Goal: Task Accomplishment & Management: Complete application form

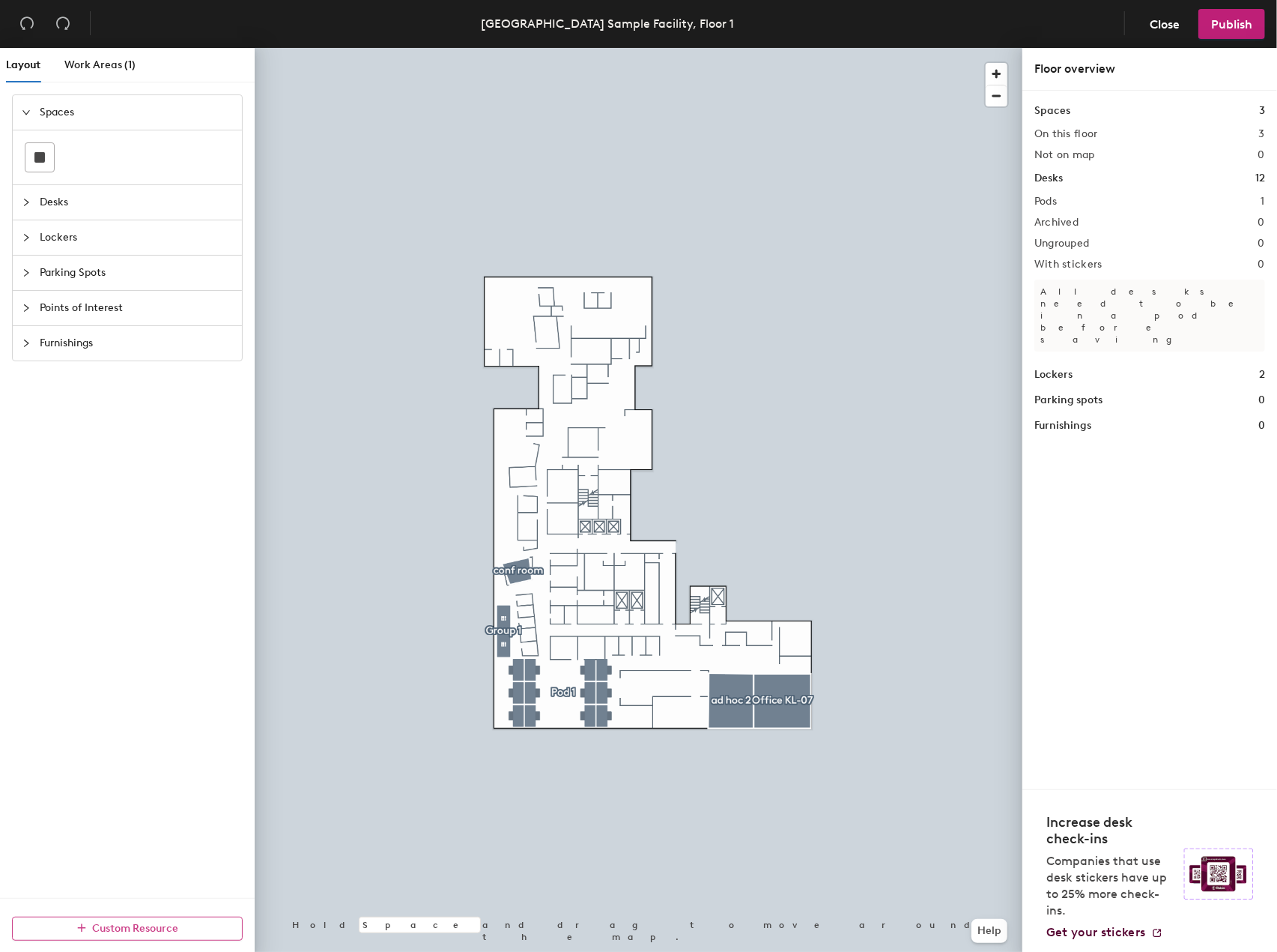
click at [165, 925] on span "Custom Resource" at bounding box center [136, 928] width 87 height 13
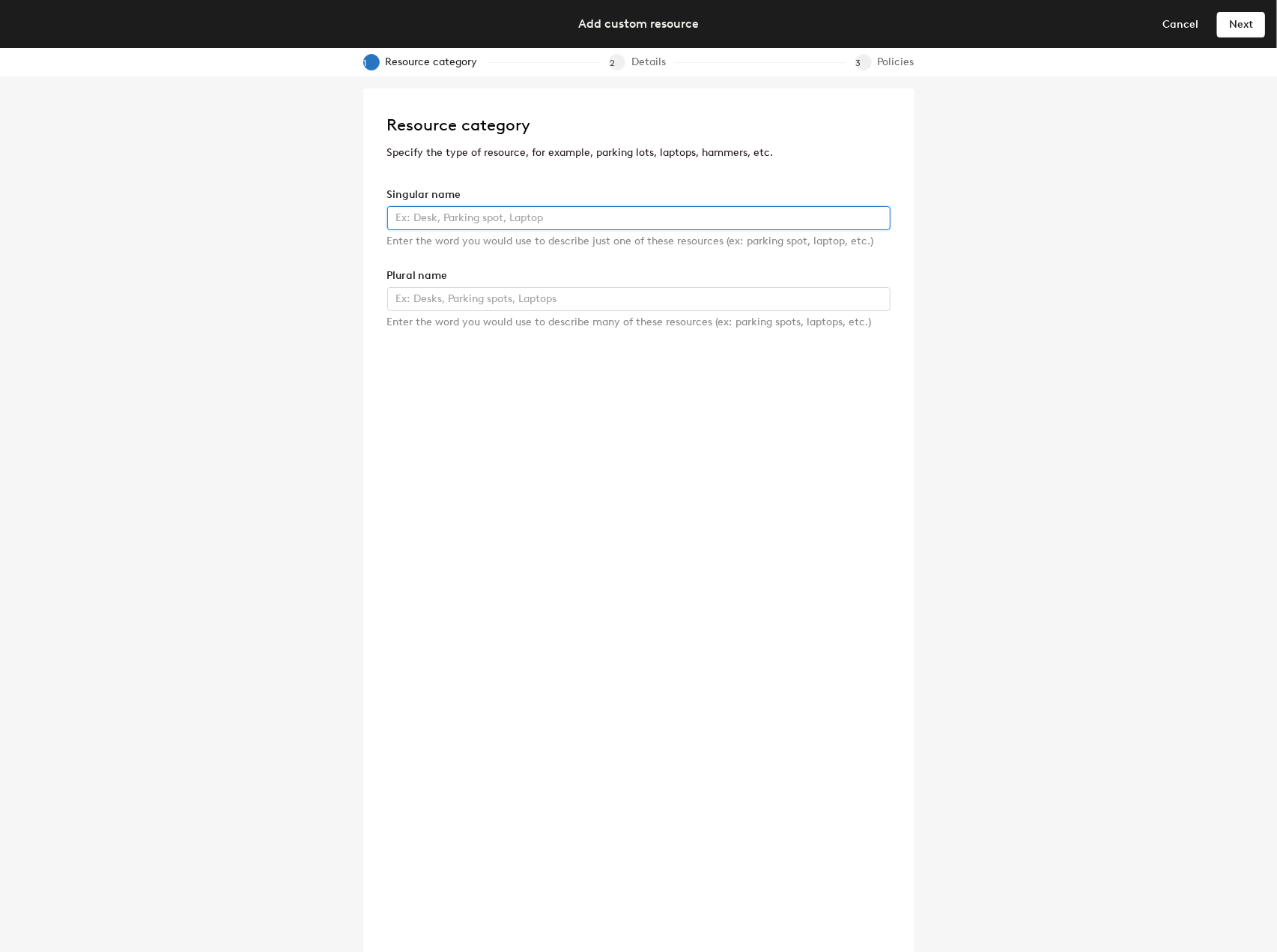
click at [466, 214] on input "text" at bounding box center [638, 218] width 504 height 24
click at [465, 209] on input "Pod" at bounding box center [638, 218] width 504 height 24
drag, startPoint x: 453, startPoint y: 218, endPoint x: 355, endPoint y: 217, distance: 98.0
click at [356, 217] on div "Resource category Specify the type of resource, for example, parking lots, lapt…" at bounding box center [638, 514] width 1277 height 875
type input "Open Teaming"
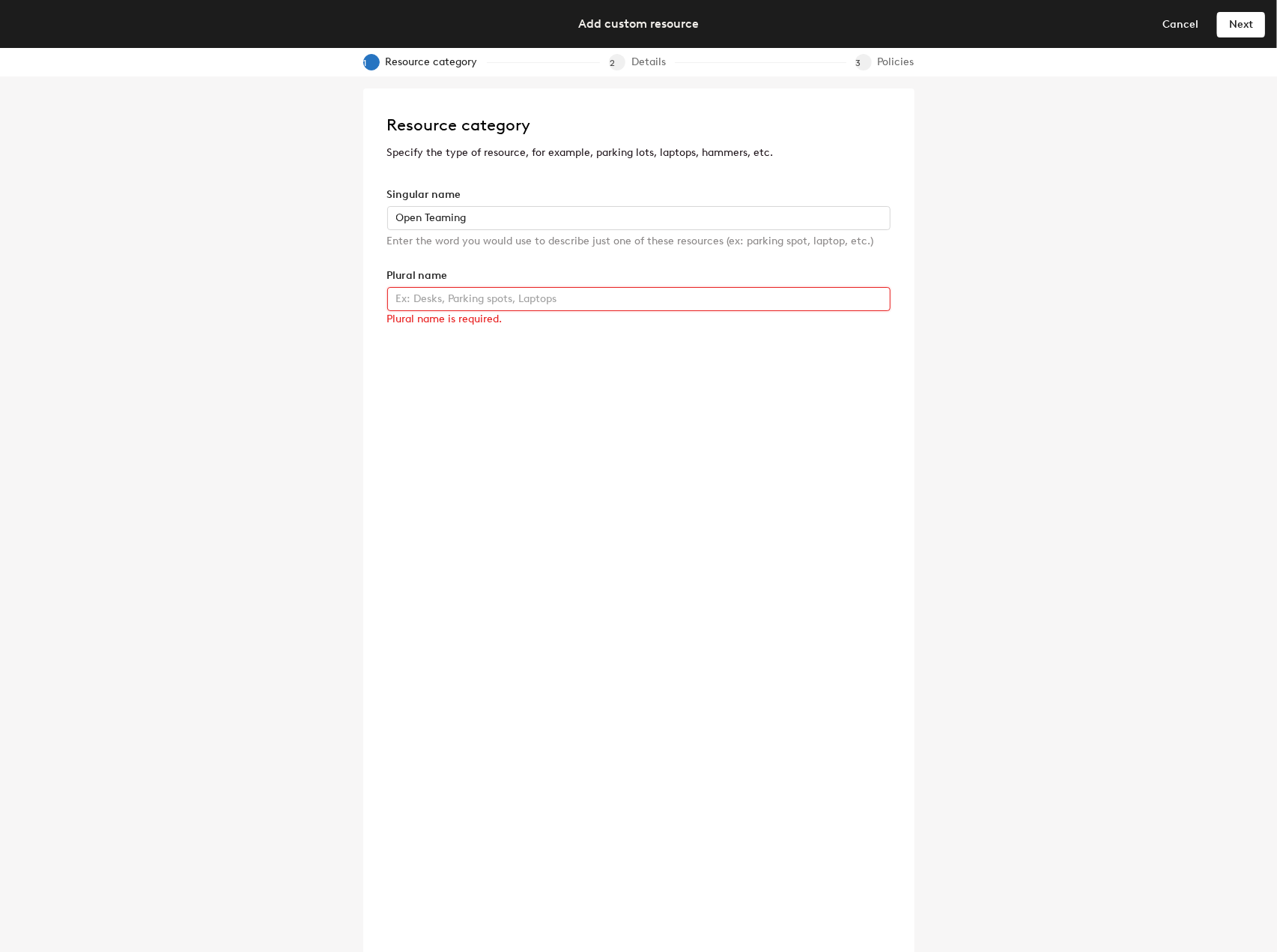
click at [618, 295] on input "text" at bounding box center [638, 299] width 504 height 24
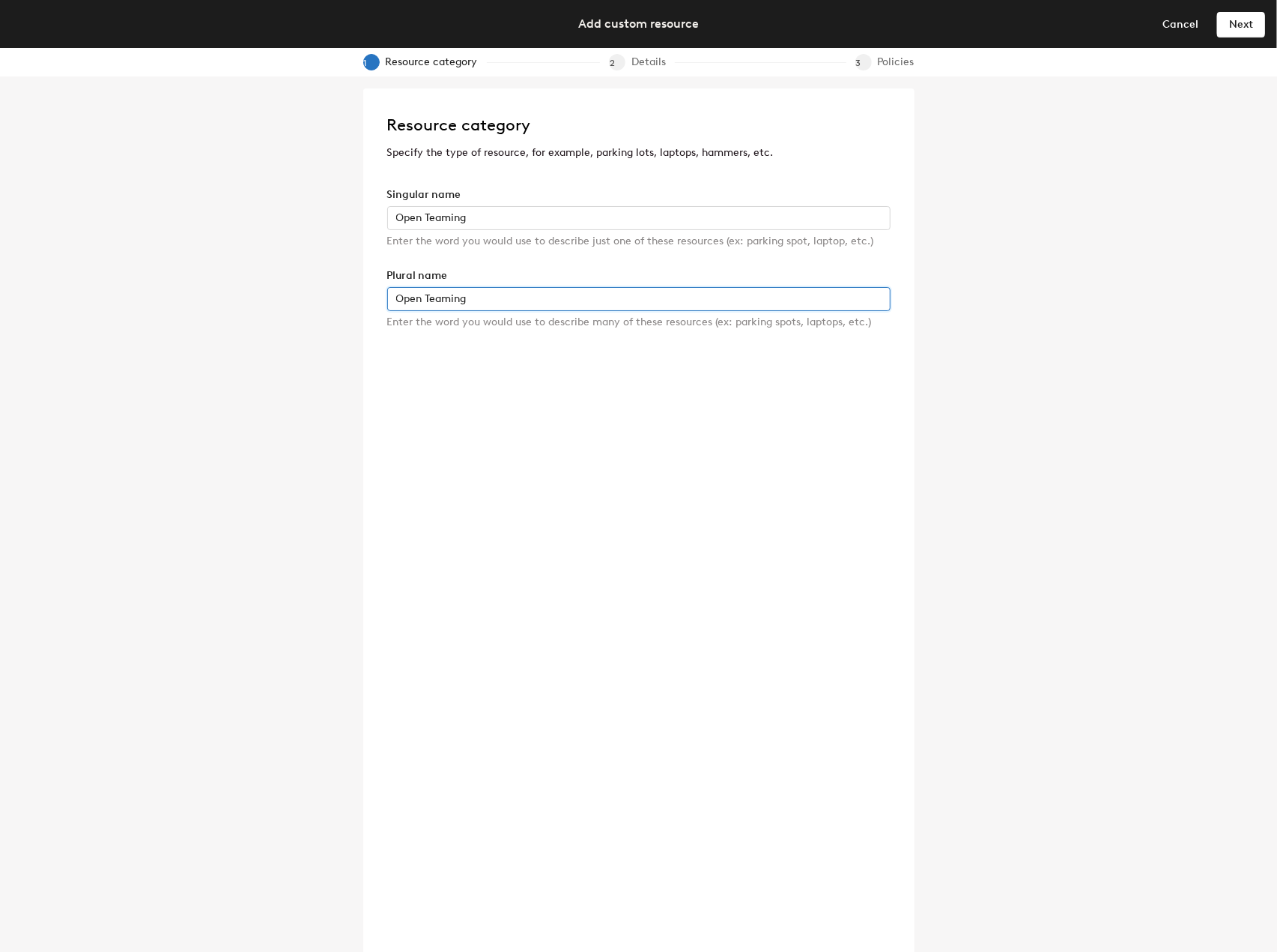
click at [618, 295] on input "Open Teaming" at bounding box center [638, 299] width 504 height 24
click at [473, 299] on input "Open Teaming" at bounding box center [638, 299] width 504 height 24
click at [475, 300] on input "Open Teaming" at bounding box center [638, 299] width 504 height 24
click at [476, 300] on input "Open Teaming" at bounding box center [638, 299] width 504 height 24
type input "Open Teamings"
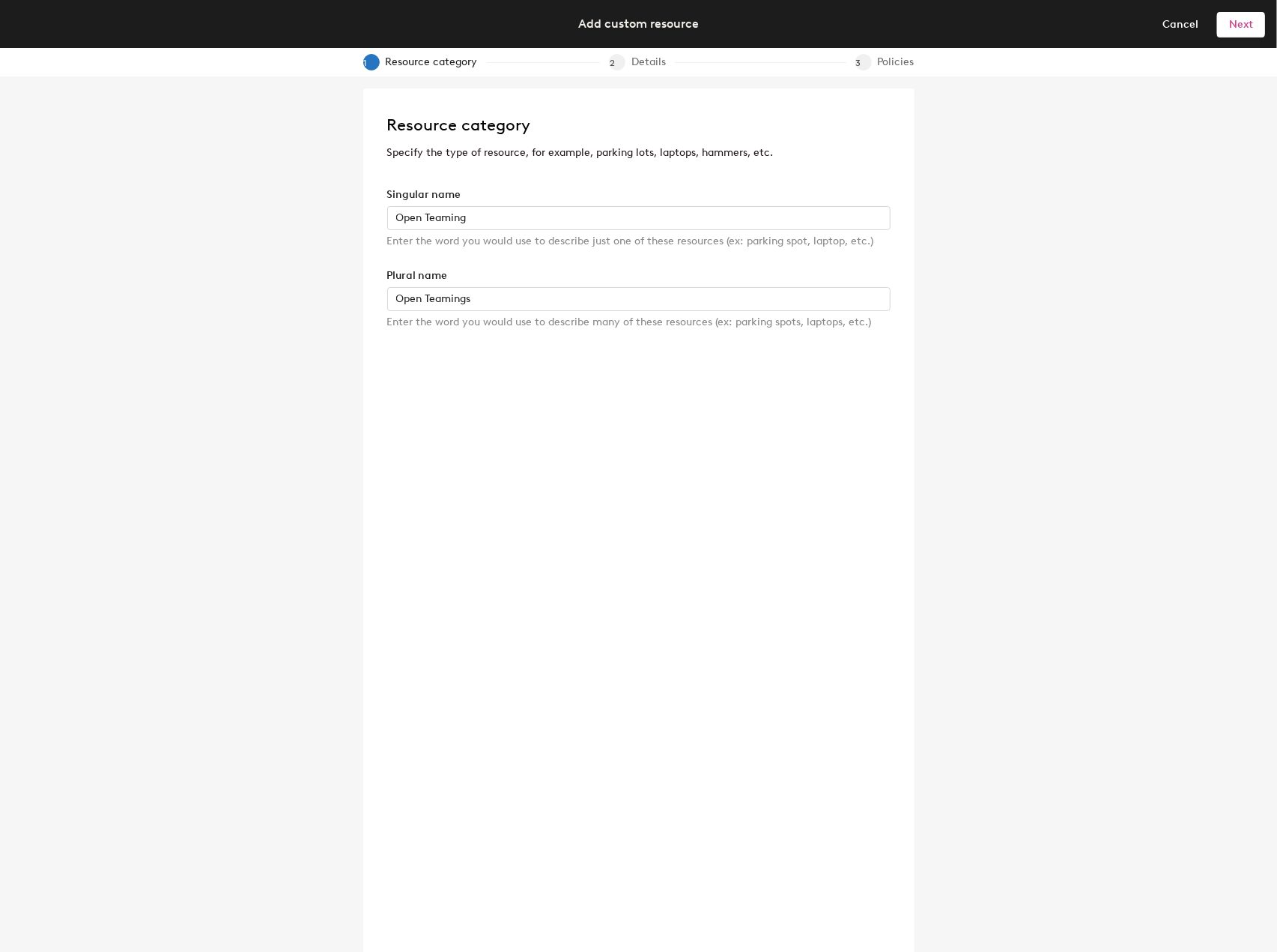
drag, startPoint x: 1238, startPoint y: 23, endPoint x: 1229, endPoint y: 28, distance: 10.3
click at [1238, 23] on span "Next" at bounding box center [1241, 25] width 24 height 13
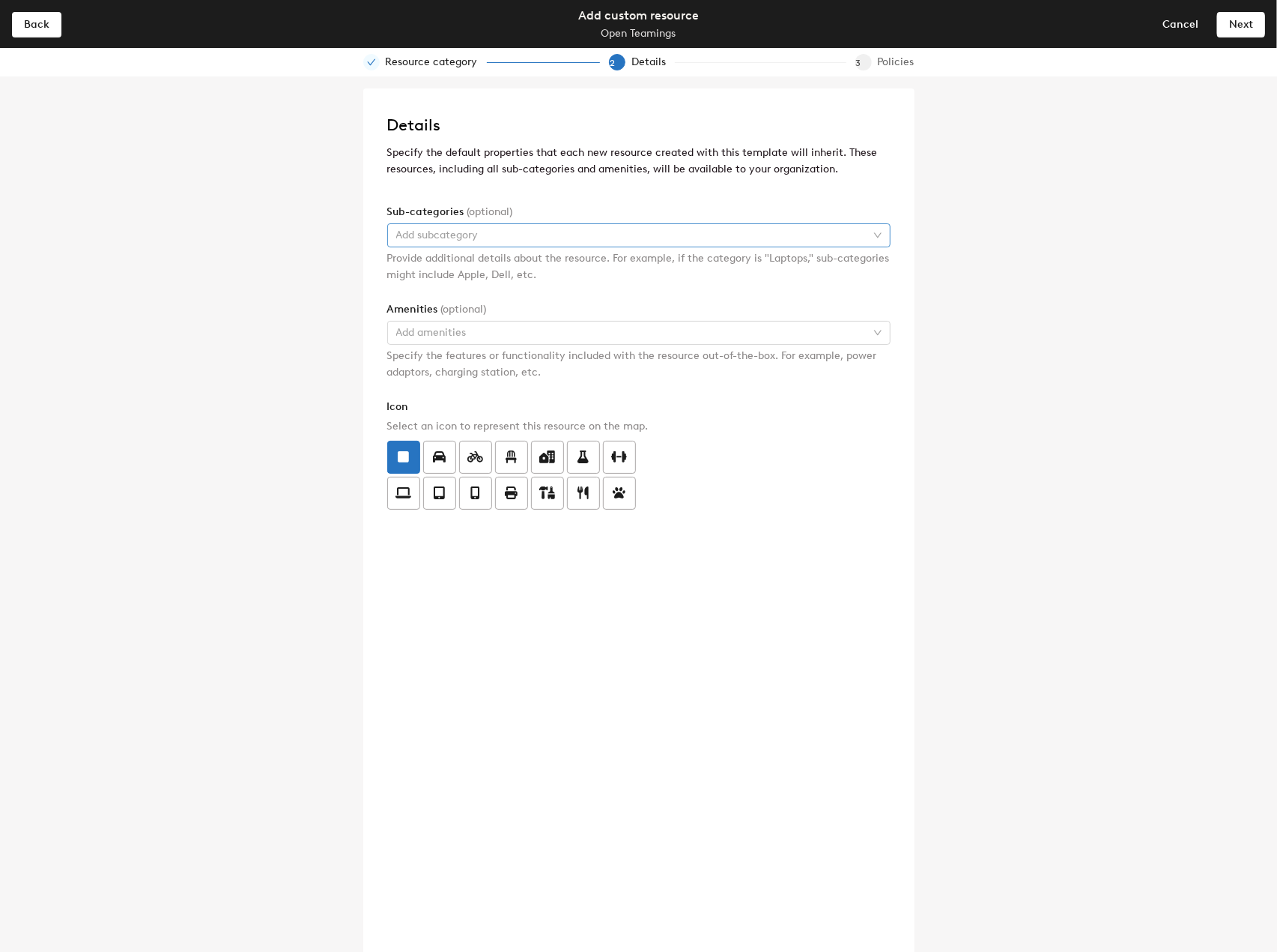
click at [553, 230] on div at bounding box center [631, 235] width 482 height 21
click at [606, 185] on div "Details Specify the default properties that each new resource created with this…" at bounding box center [638, 151] width 504 height 79
click at [535, 337] on div at bounding box center [631, 333] width 482 height 21
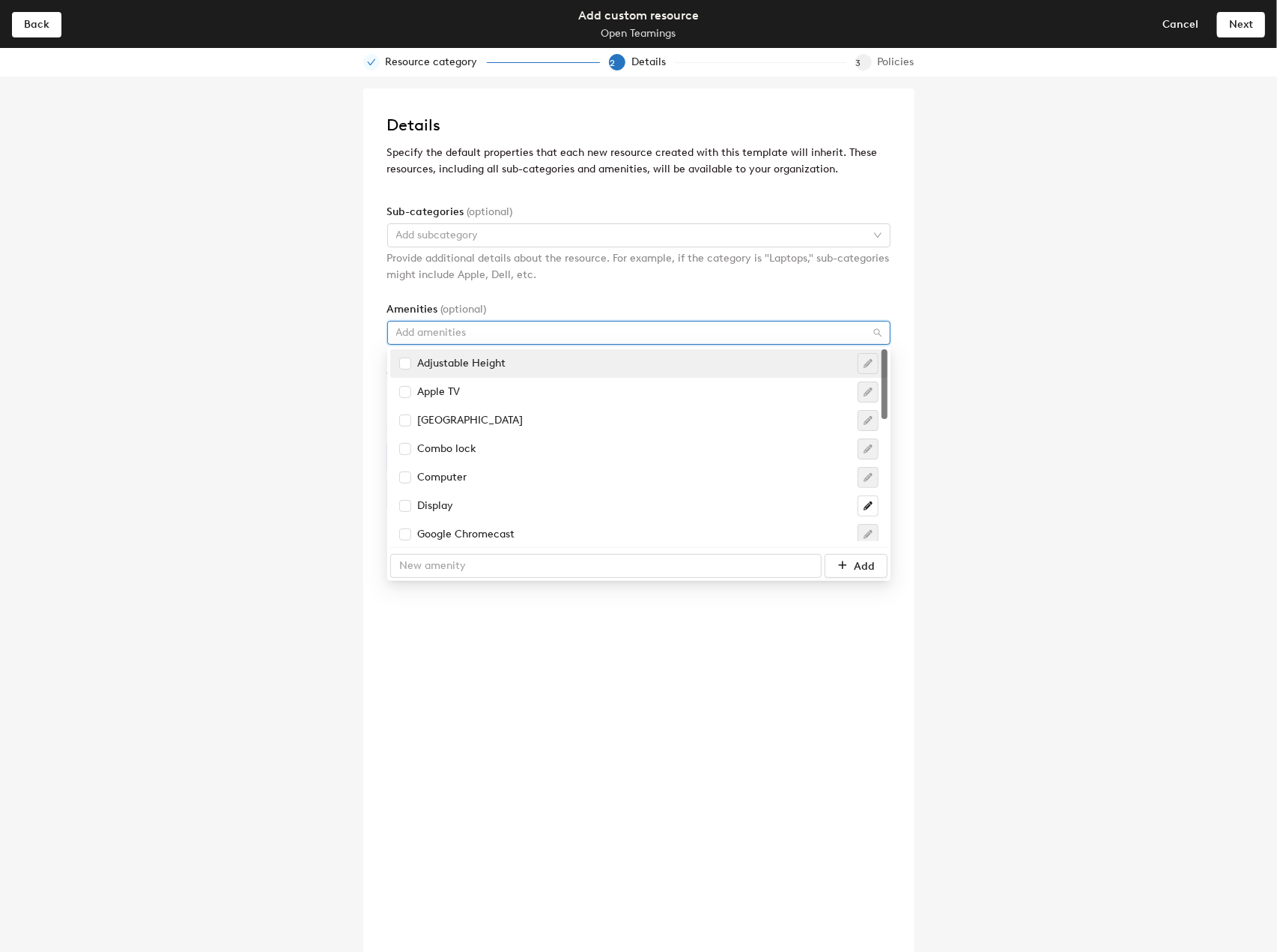
click at [554, 305] on div "Amenities (optional)" at bounding box center [638, 310] width 504 height 16
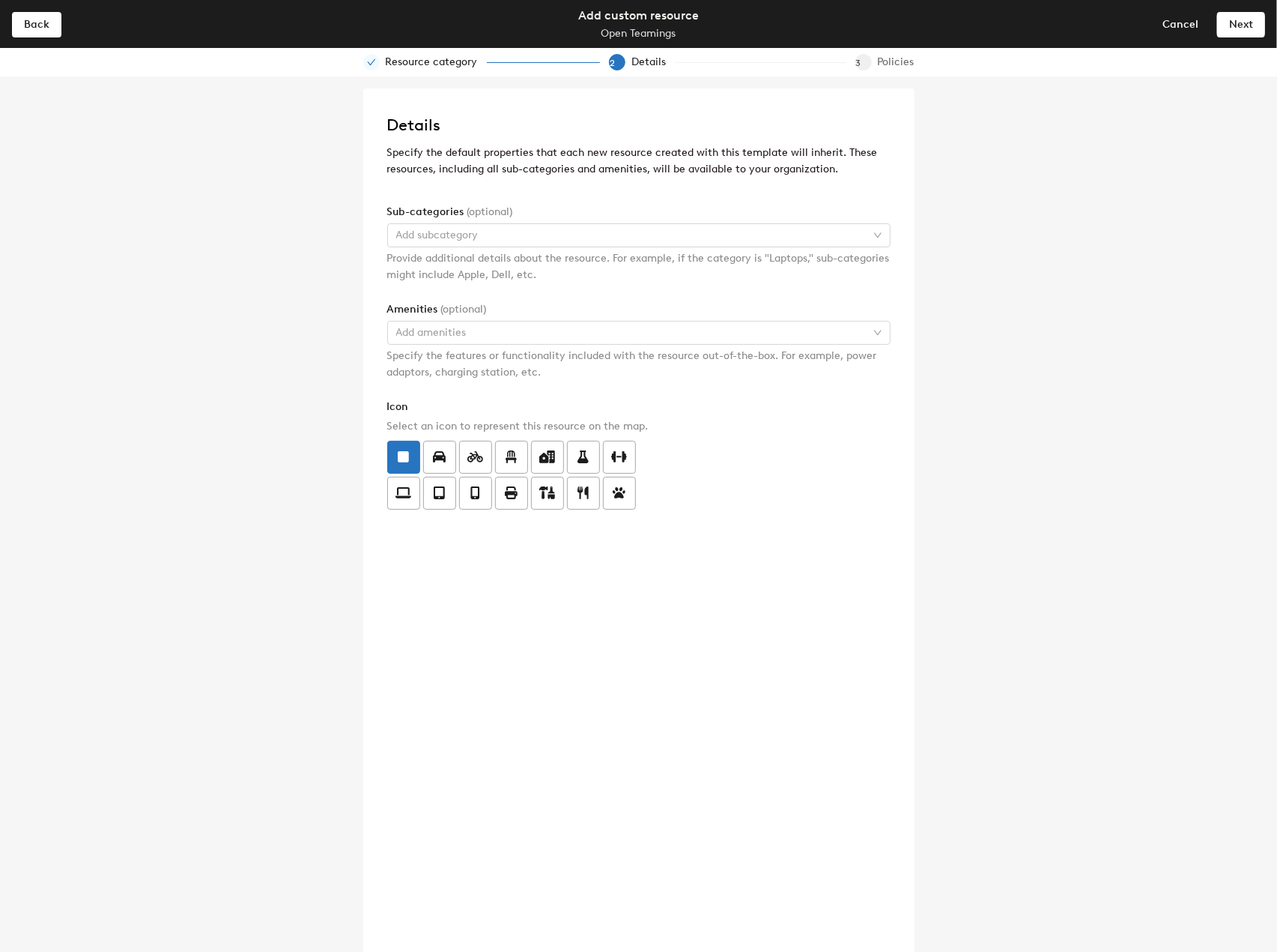
click at [800, 477] on div at bounding box center [638, 476] width 504 height 69
click at [409, 455] on icon at bounding box center [404, 456] width 11 height 11
click at [388, 448] on input "radio" at bounding box center [388, 448] width 0 height 0
click at [1040, 470] on div "Details Specify the default properties that each new resource created with this…" at bounding box center [638, 514] width 1277 height 875
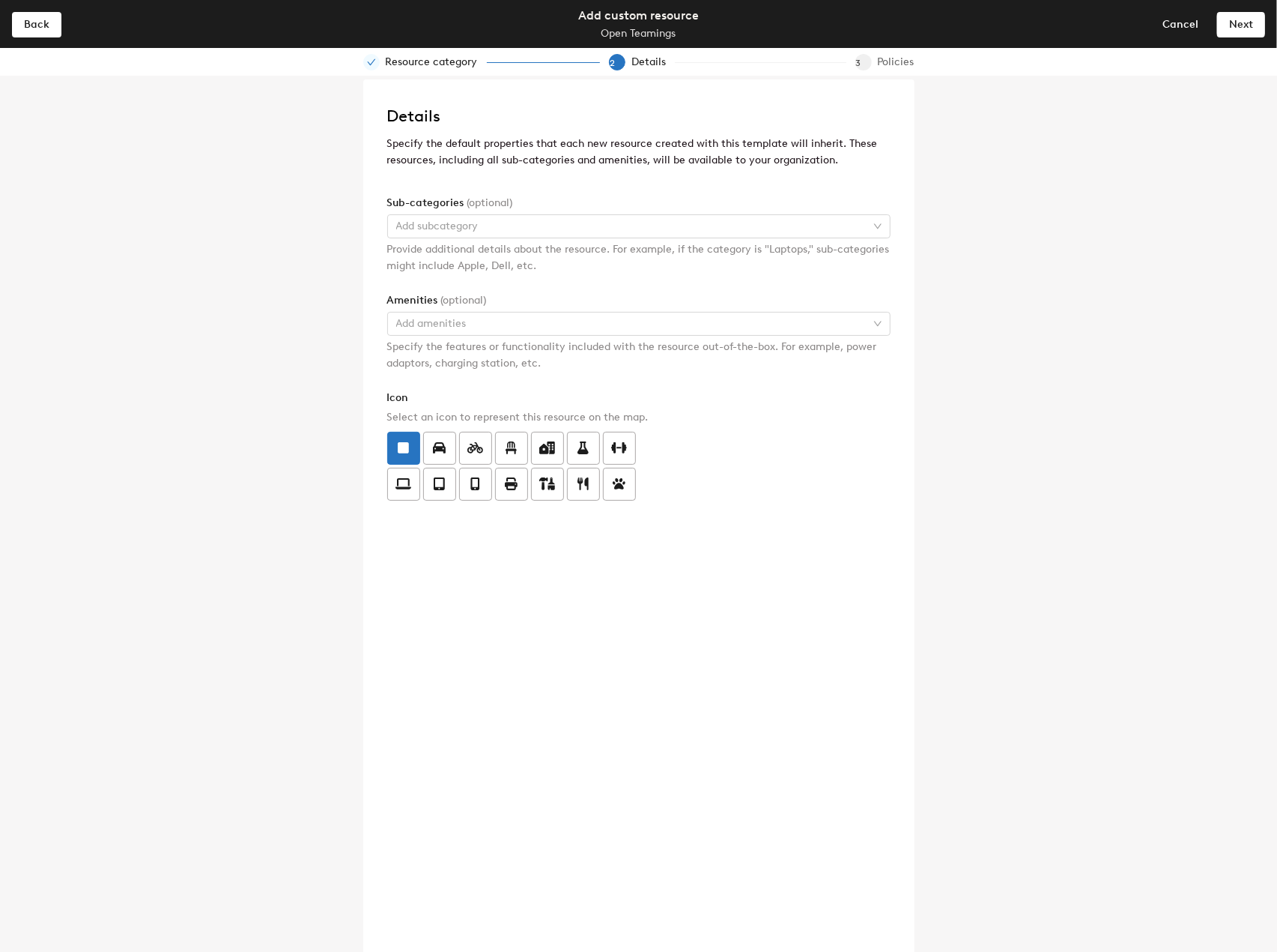
scroll to position [12, 0]
click at [1245, 17] on button "Next" at bounding box center [1241, 24] width 48 height 24
click at [1146, 192] on div "Details Specify the default properties that each new resource created with this…" at bounding box center [638, 514] width 1277 height 875
click at [1017, 252] on div "Details Specify the default properties that each new resource created with this…" at bounding box center [638, 514] width 1277 height 875
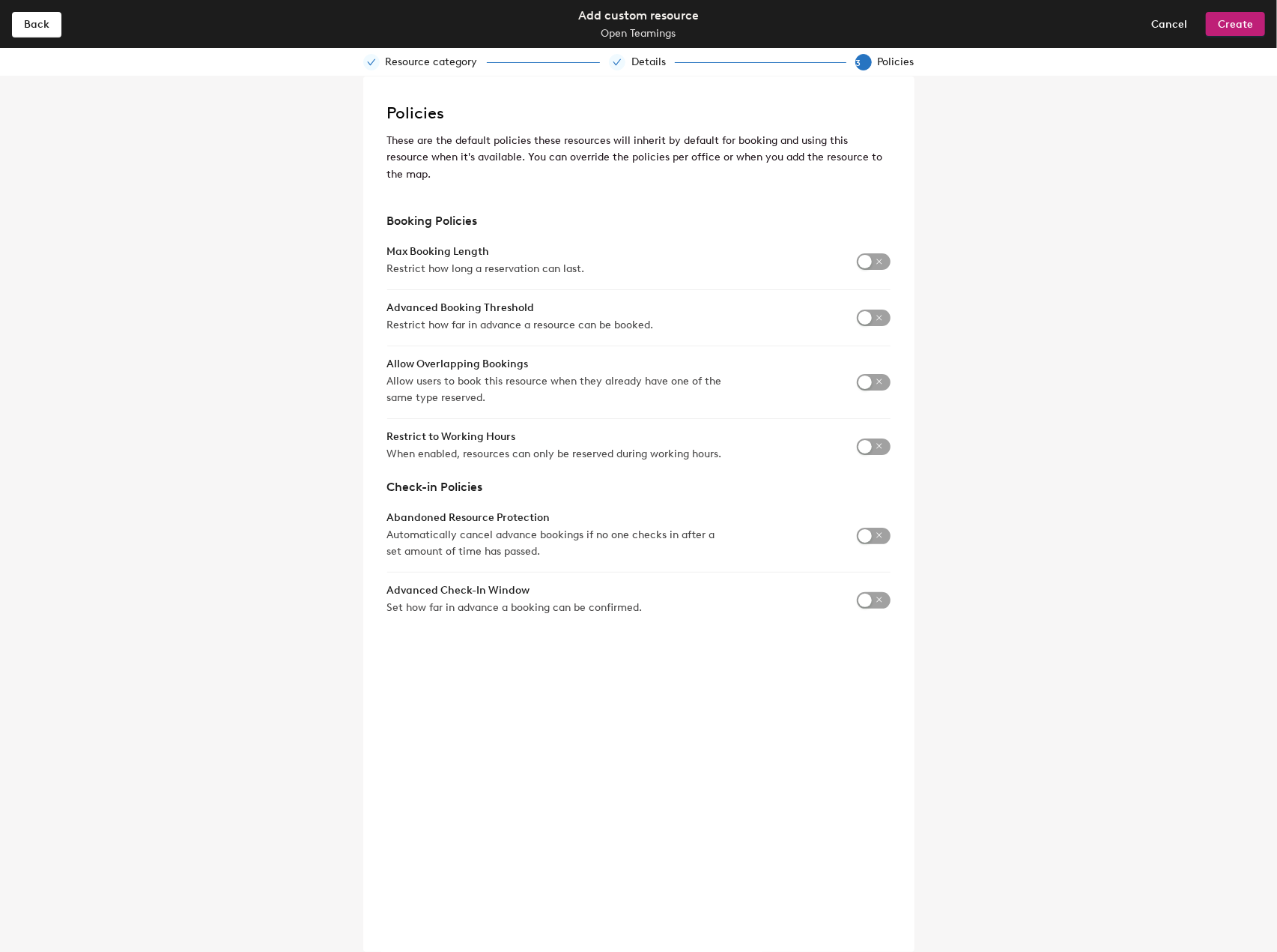
click at [210, 333] on div "Policies These are the default policies these resources will inherit by default…" at bounding box center [638, 514] width 1277 height 875
click at [1047, 420] on div "Policies These are the default policies these resources will inherit by default…" at bounding box center [638, 514] width 1277 height 875
click at [32, 33] on button "Back" at bounding box center [36, 24] width 49 height 24
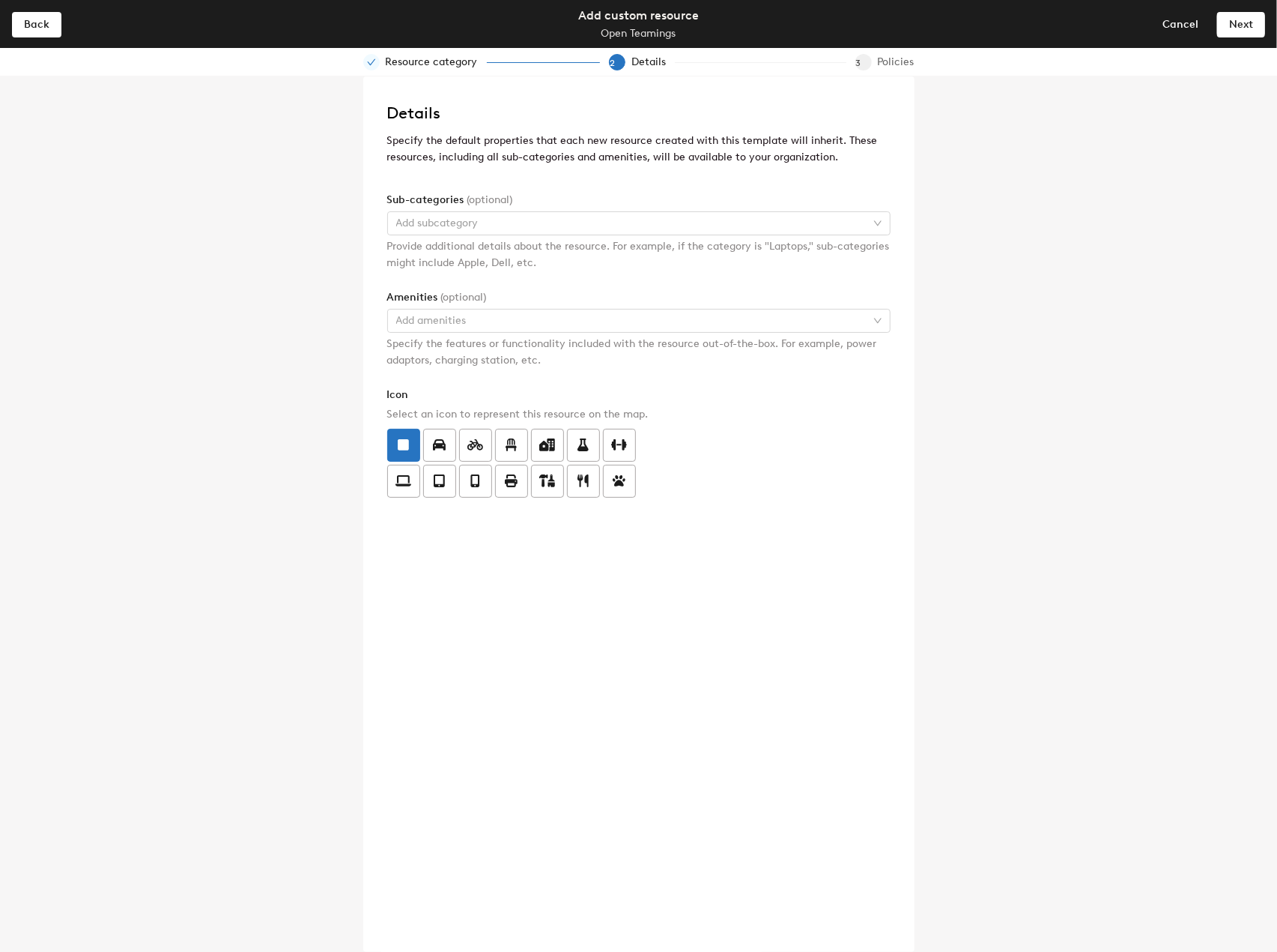
click at [935, 473] on div "Details Specify the default properties that each new resource created with this…" at bounding box center [638, 514] width 1277 height 875
click at [45, 31] on button "Back" at bounding box center [36, 24] width 49 height 24
